Goal: Find specific page/section: Find specific page/section

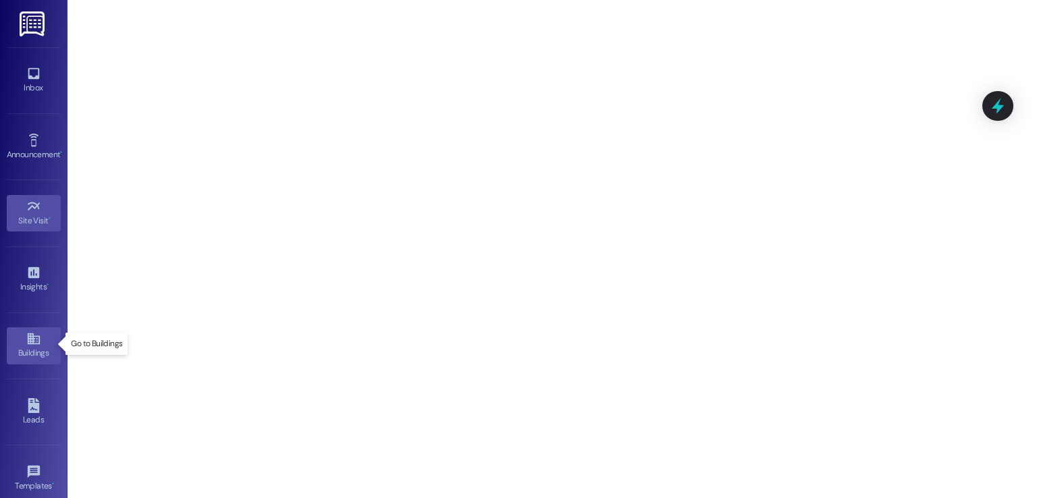
click at [24, 346] on div "Buildings" at bounding box center [34, 353] width 68 height 14
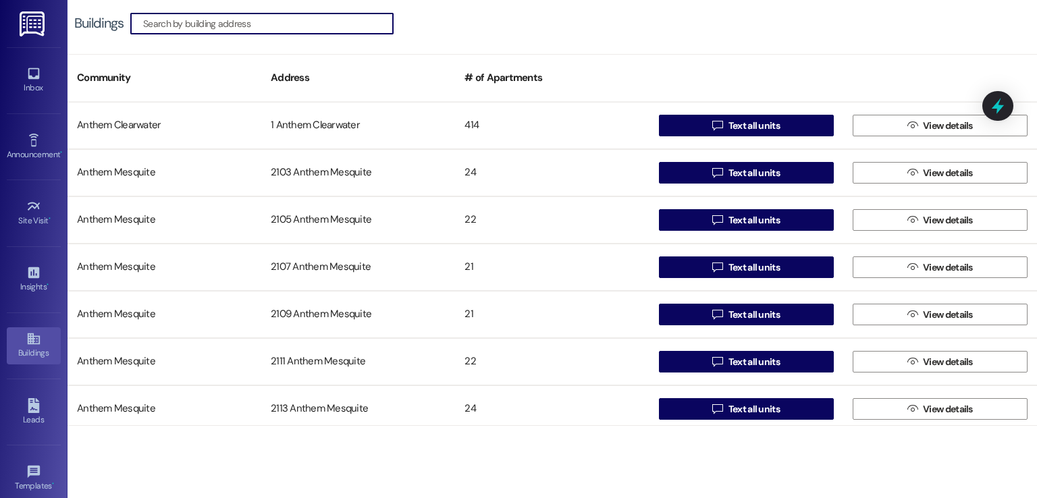
click at [302, 20] on input at bounding box center [268, 23] width 250 height 19
type input "003"
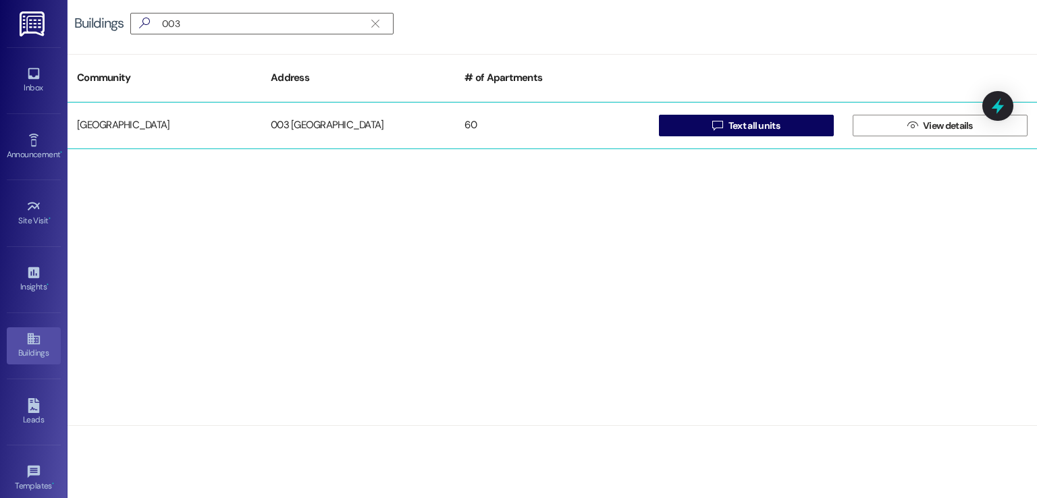
click at [338, 128] on div "003 [GEOGRAPHIC_DATA]" at bounding box center [358, 125] width 194 height 27
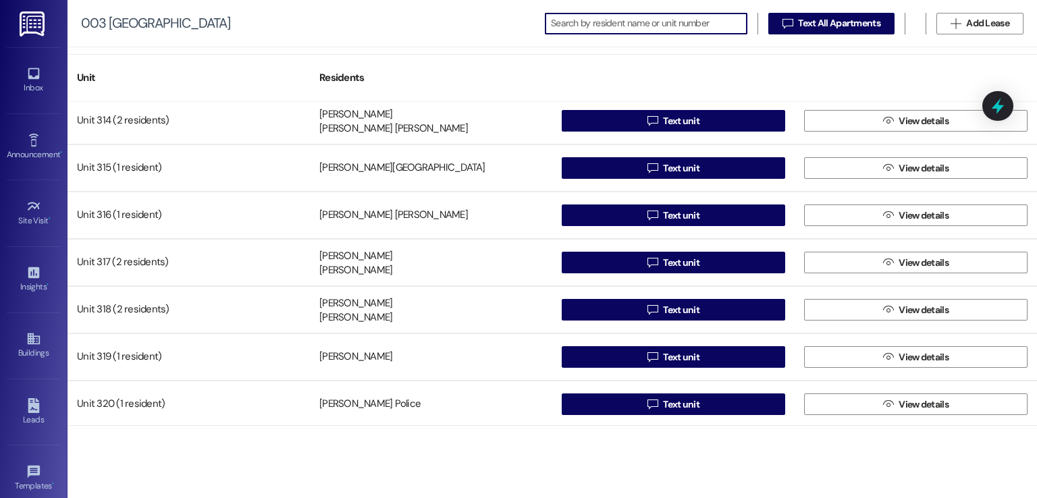
scroll to position [2512, 0]
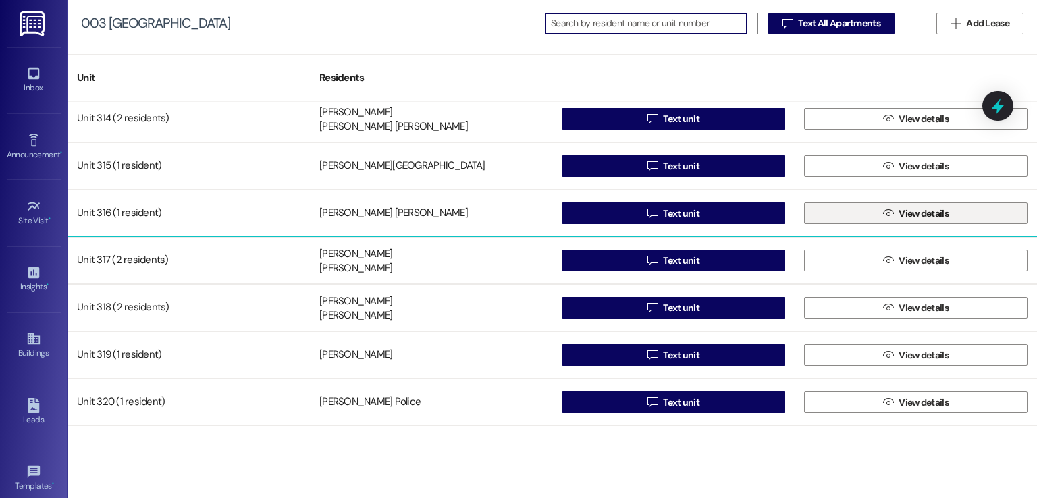
click at [934, 212] on span "View details" at bounding box center [924, 214] width 50 height 14
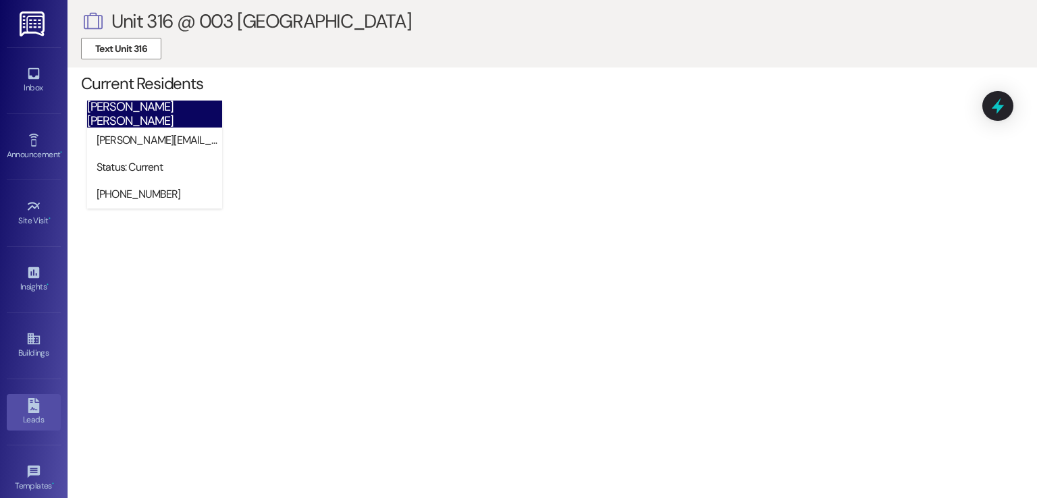
scroll to position [142, 0]
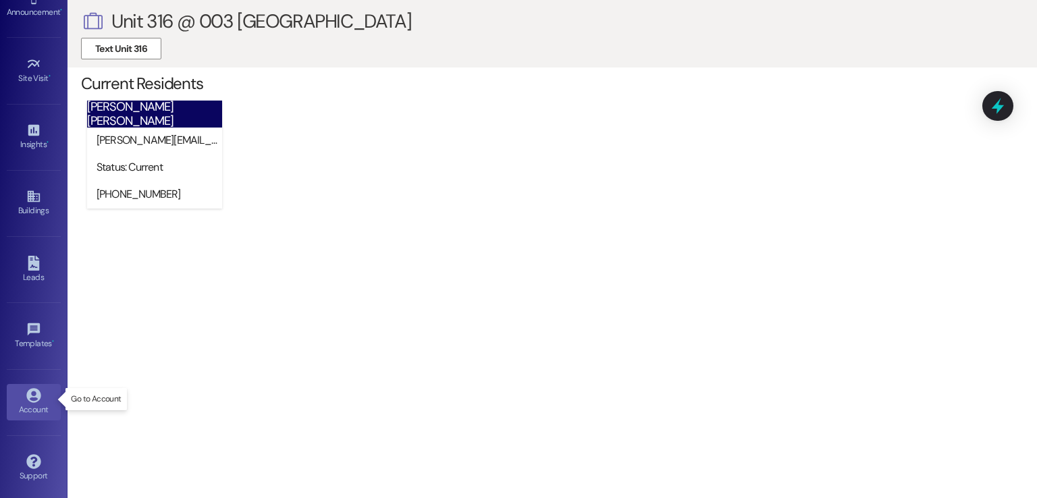
click at [24, 406] on div "Account" at bounding box center [34, 410] width 68 height 14
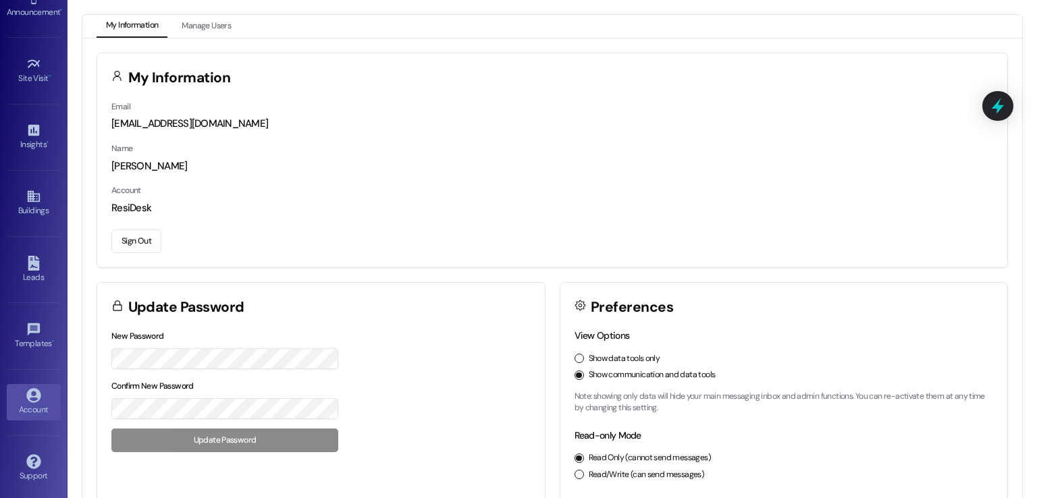
click at [135, 244] on button "Sign Out" at bounding box center [136, 242] width 50 height 24
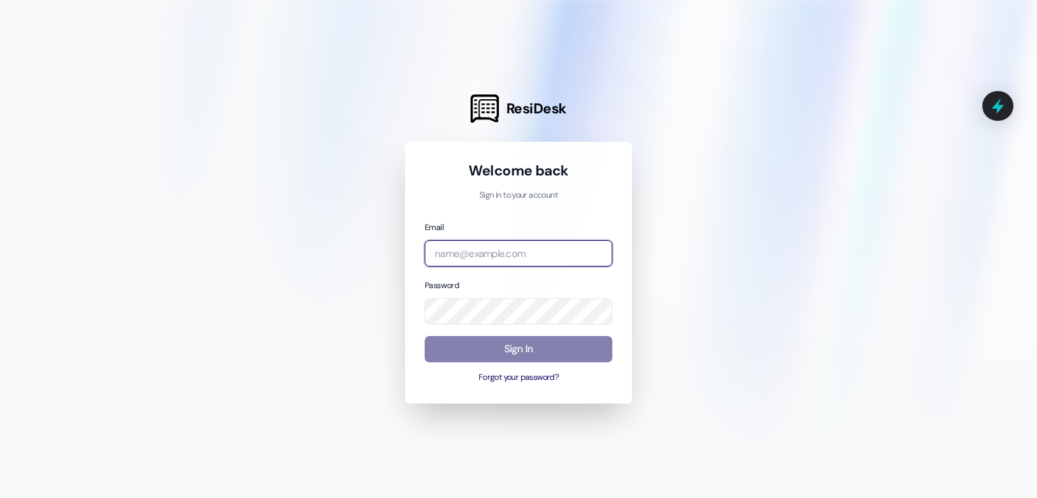
click at [464, 247] on input "email" at bounding box center [519, 253] width 188 height 26
paste input "[EMAIL_ADDRESS][DOMAIN_NAME]"
type input "[EMAIL_ADDRESS][DOMAIN_NAME]"
click at [263, 215] on div at bounding box center [518, 249] width 1037 height 498
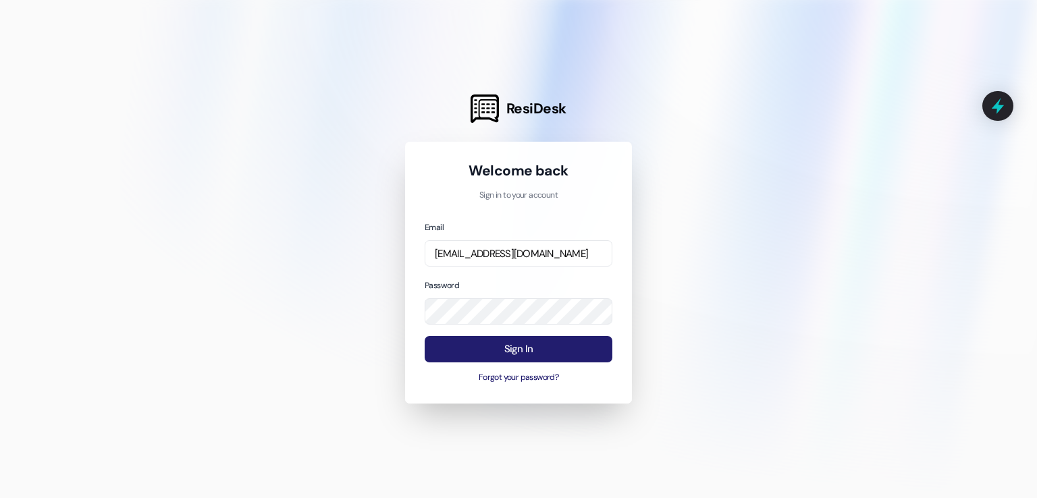
click at [502, 344] on button "Sign In" at bounding box center [519, 349] width 188 height 26
